Goal: Find specific page/section: Find specific page/section

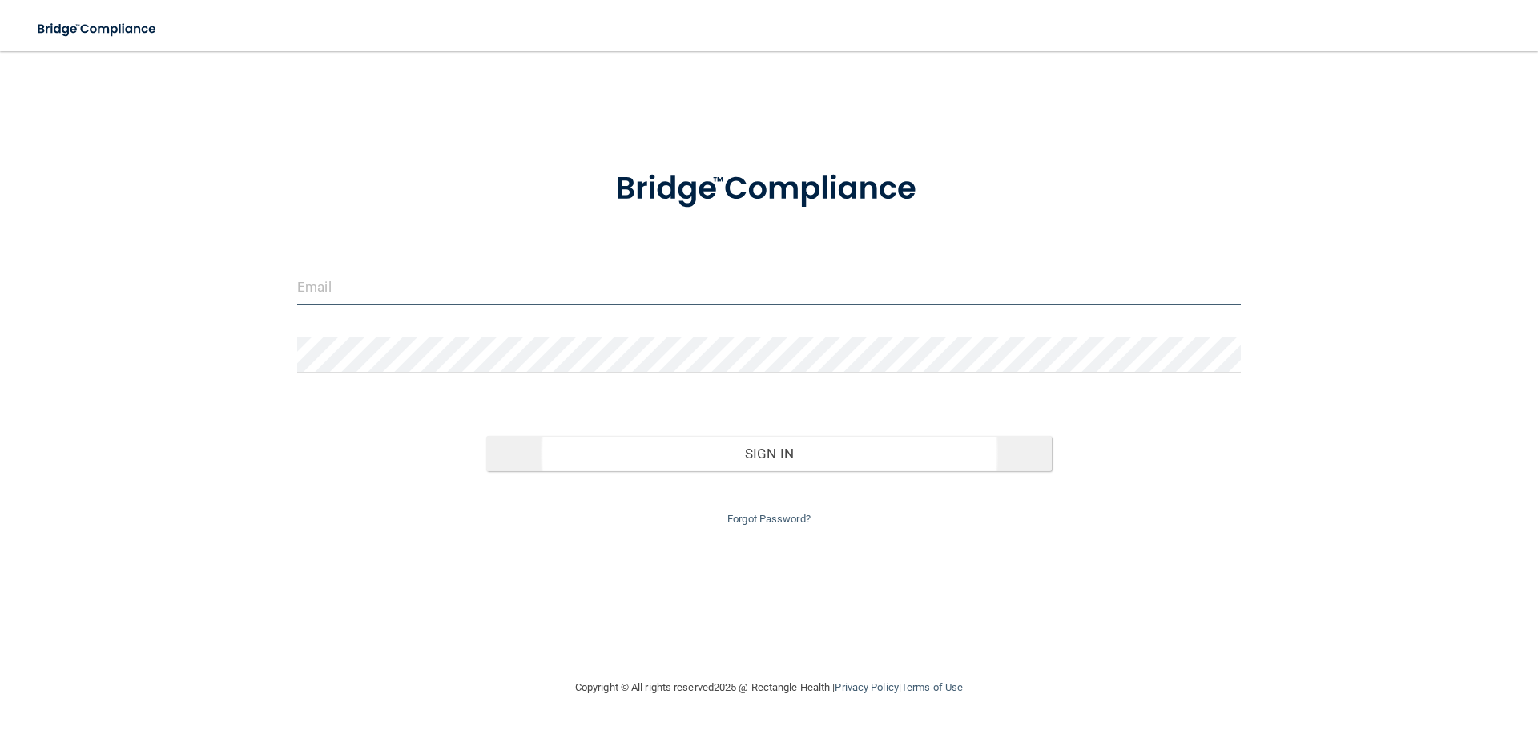
type input "[EMAIL_ADDRESS][DOMAIN_NAME]"
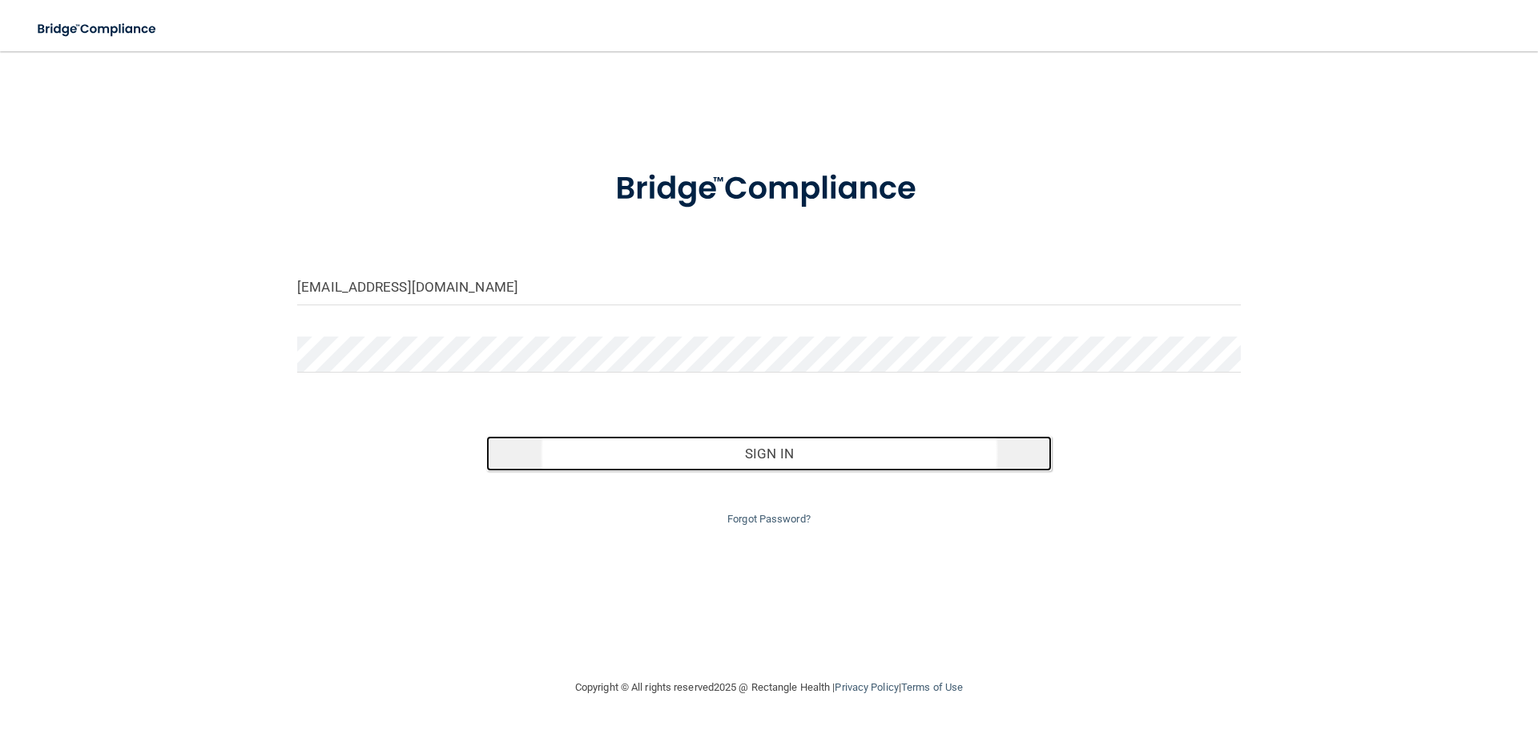
click at [737, 454] on button "Sign In" at bounding box center [769, 453] width 566 height 35
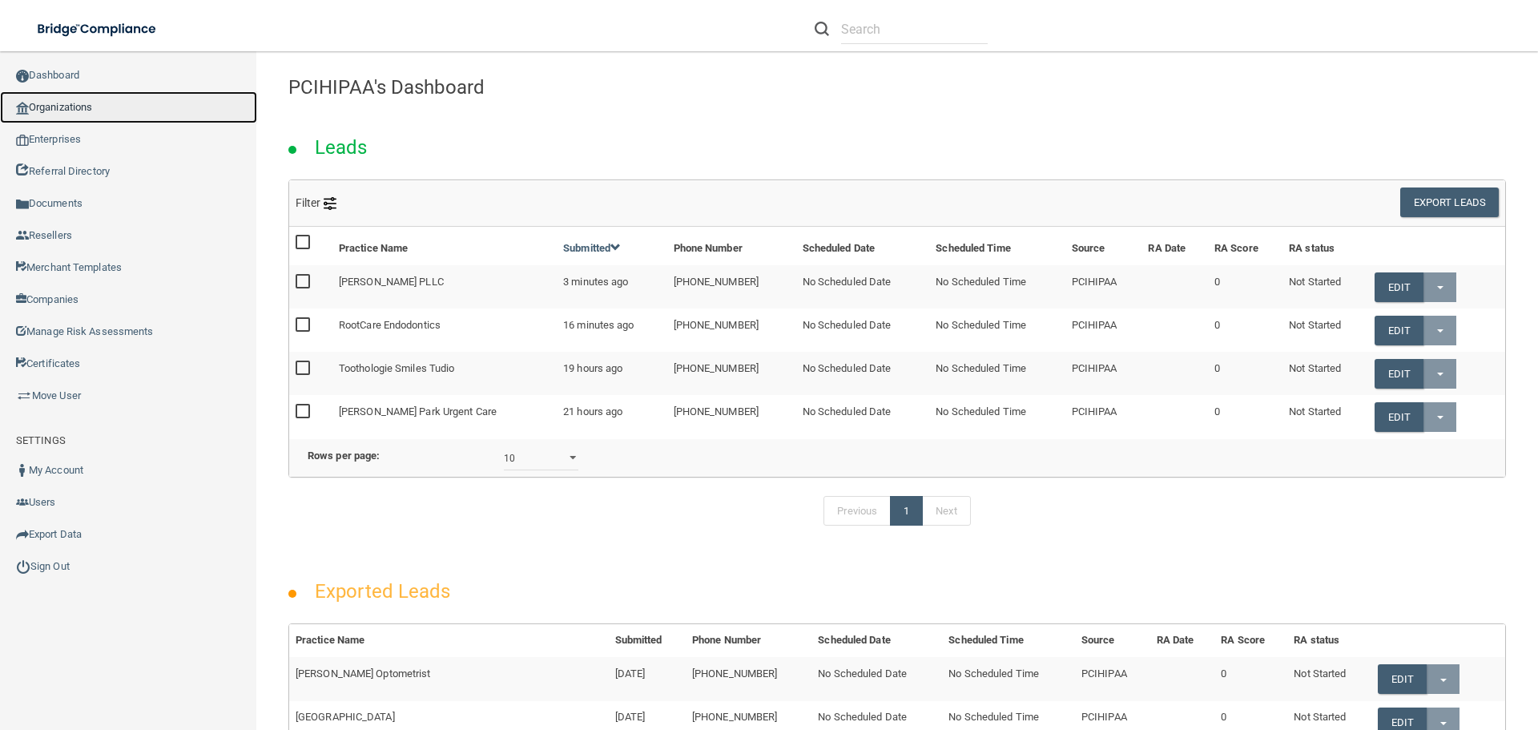
click at [123, 108] on link "Organizations" at bounding box center [128, 107] width 257 height 32
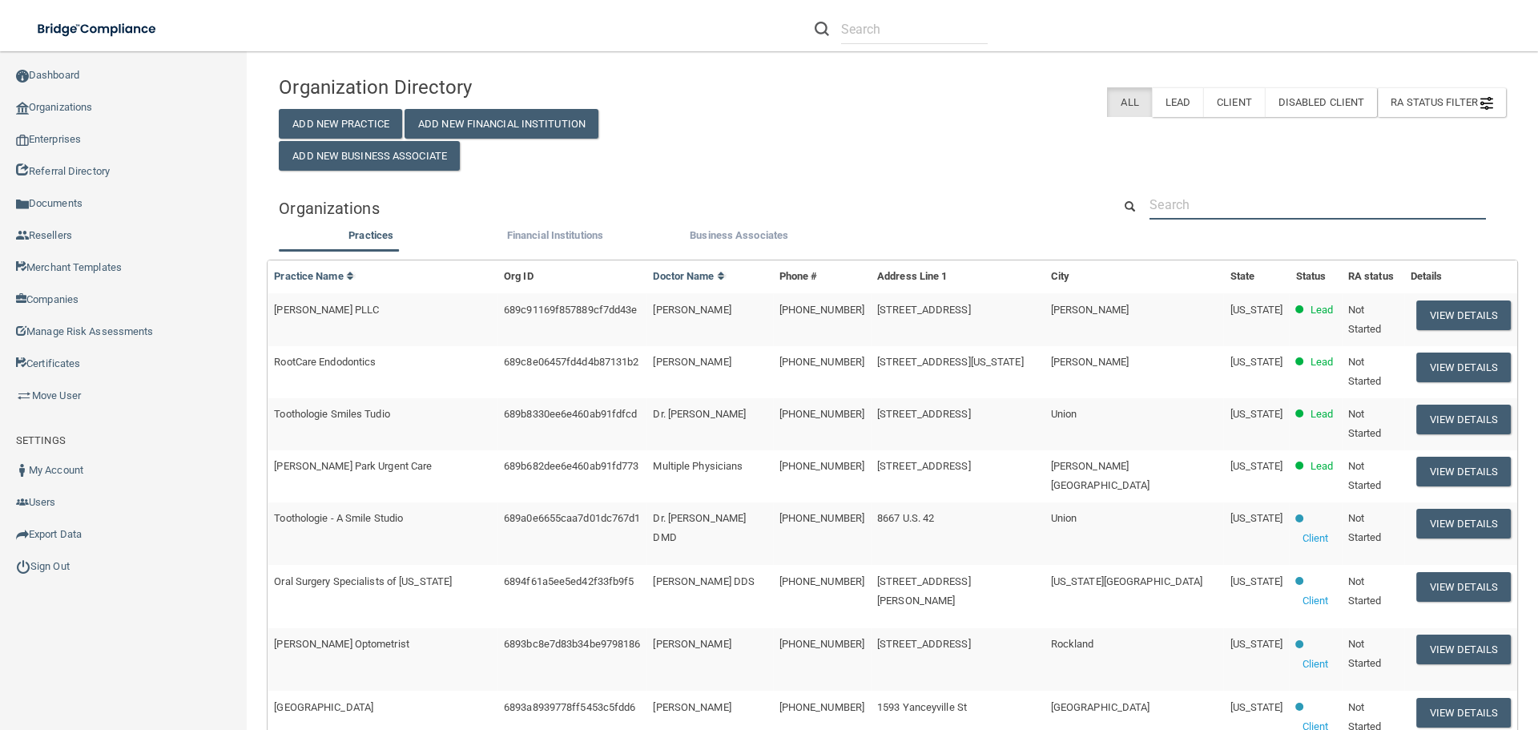
click at [1203, 208] on input "text" at bounding box center [1318, 205] width 336 height 30
paste input "Valley Ace Dental Group"
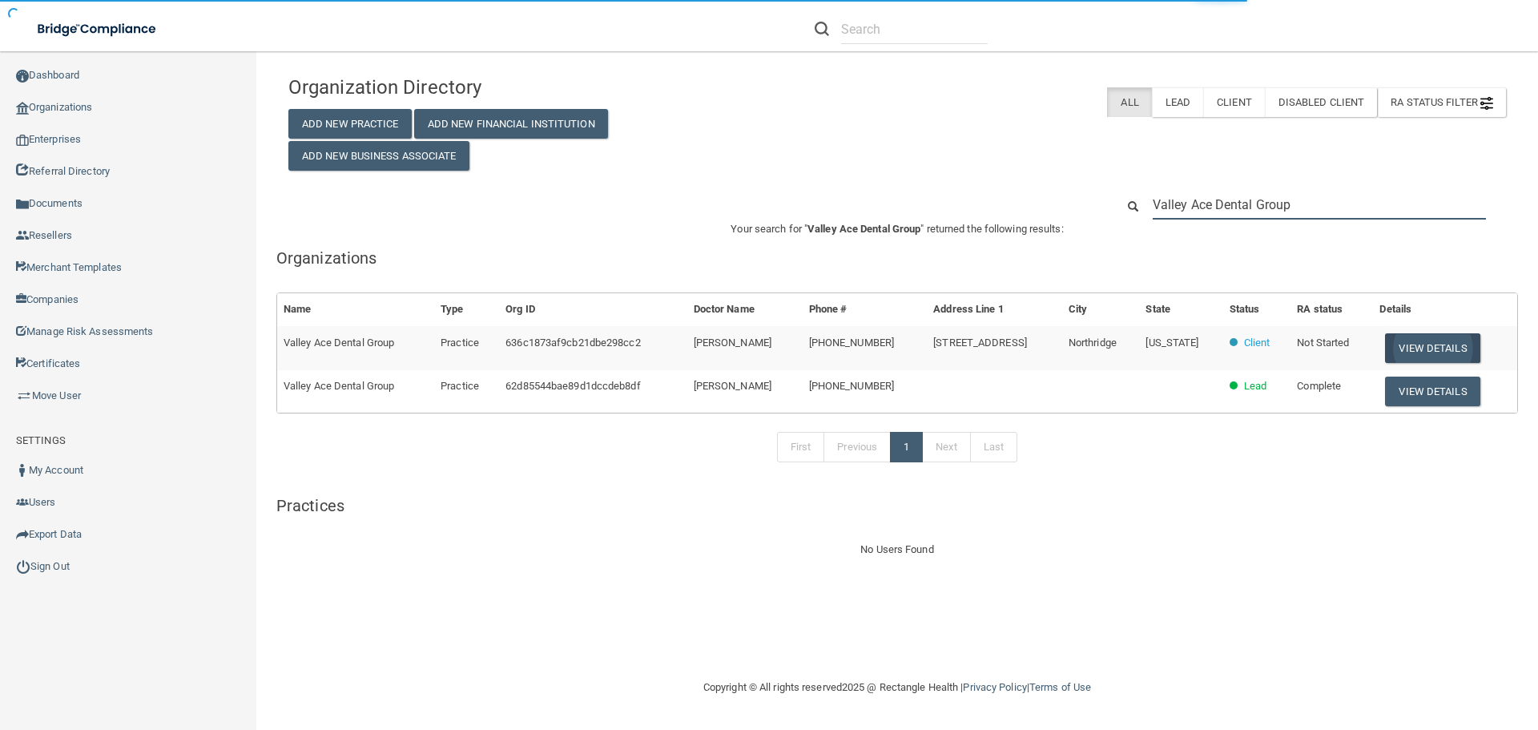
type input "Valley Ace Dental Group"
click at [1424, 347] on button "View Details" at bounding box center [1432, 348] width 95 height 30
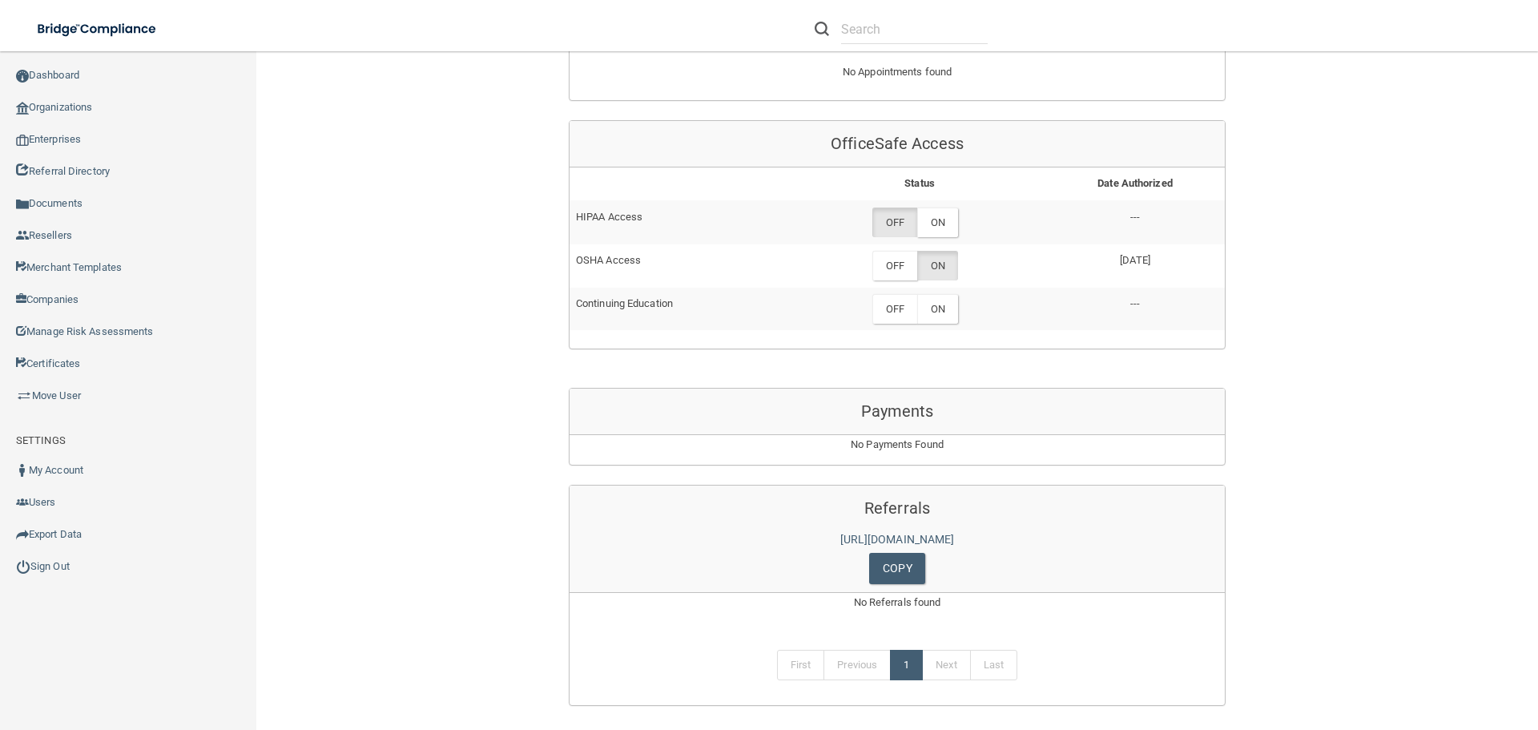
scroll to position [766, 0]
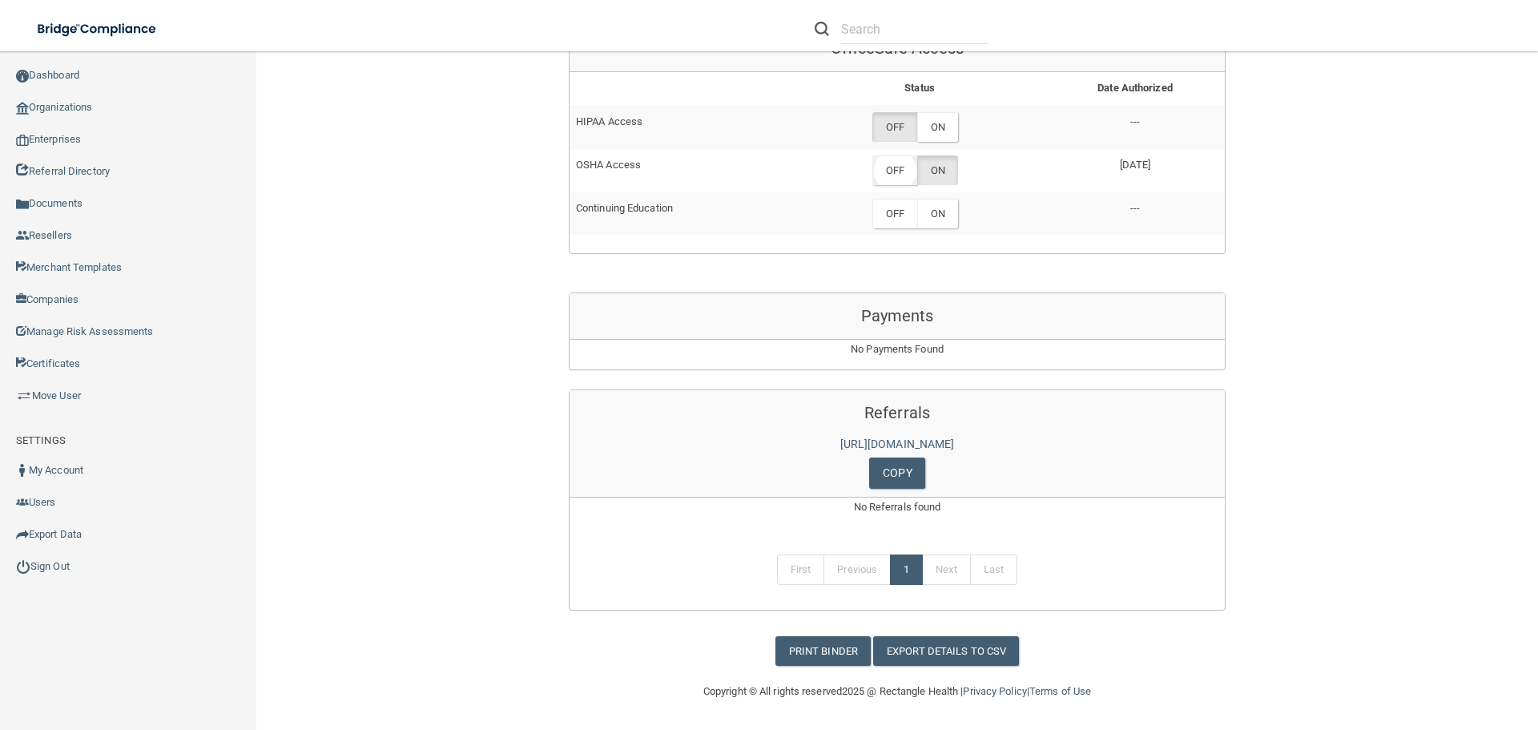
click at [898, 179] on label "OFF" at bounding box center [894, 170] width 45 height 30
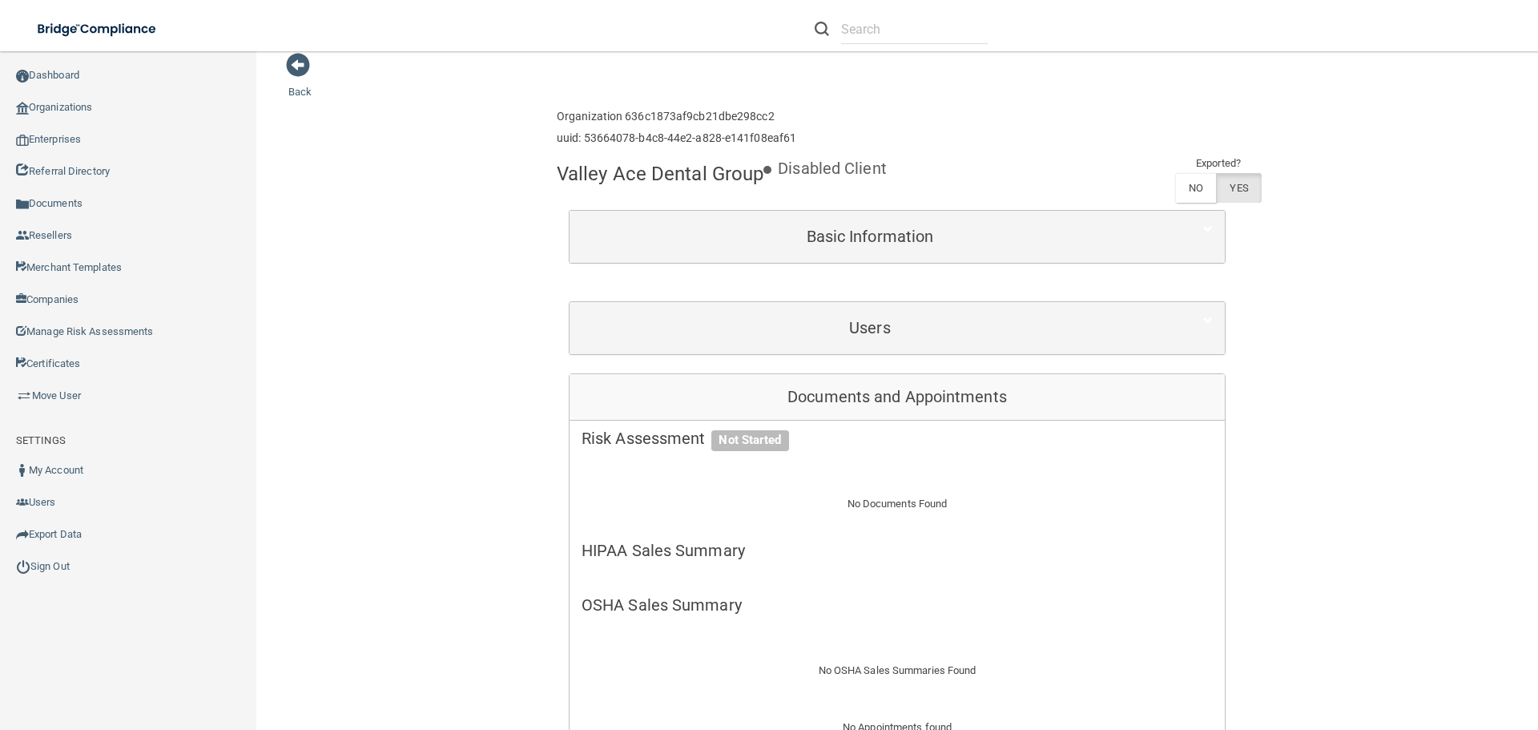
scroll to position [0, 0]
